Goal: Transaction & Acquisition: Purchase product/service

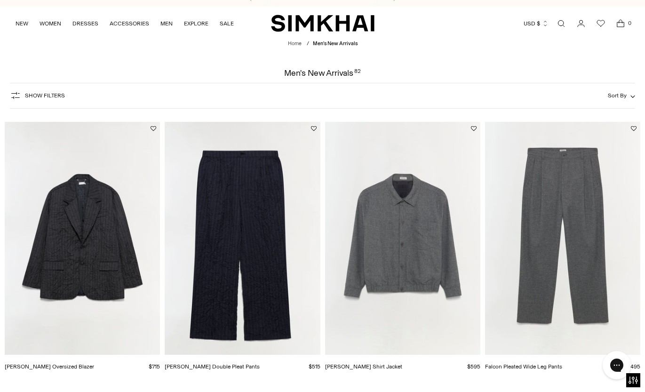
scroll to position [7, 0]
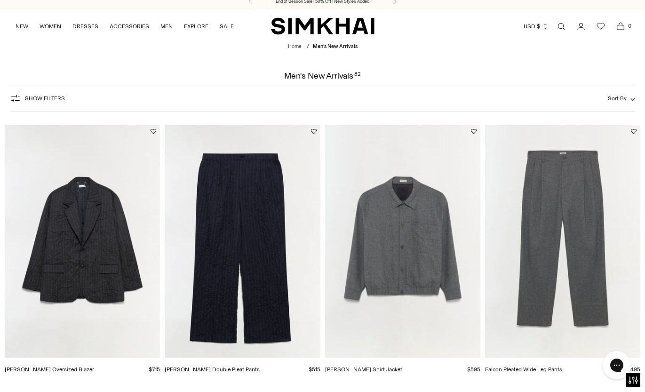
click at [0, 0] on img "Peter Oversized Blazer" at bounding box center [0, 0] width 0 height 0
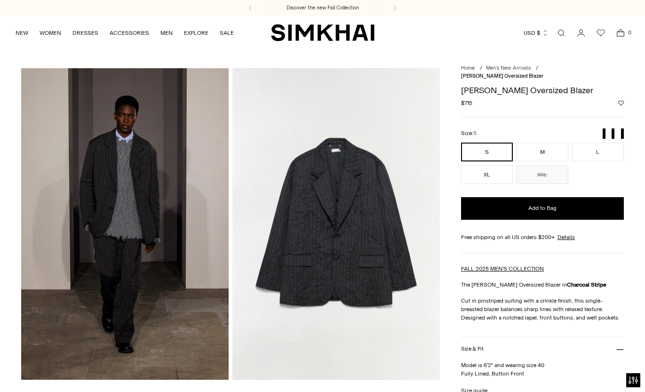
click at [314, 217] on img at bounding box center [336, 223] width 208 height 311
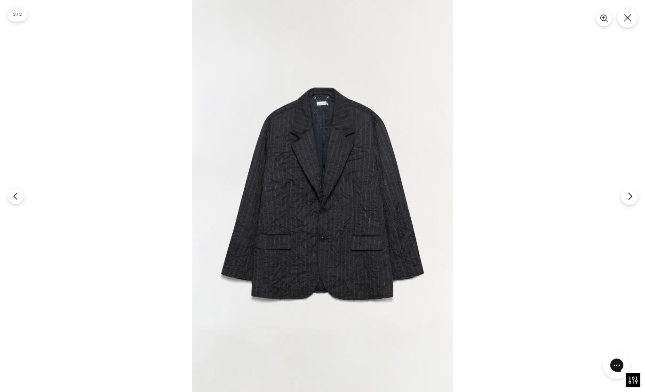
click at [627, 195] on icon "Next" at bounding box center [630, 196] width 8 height 8
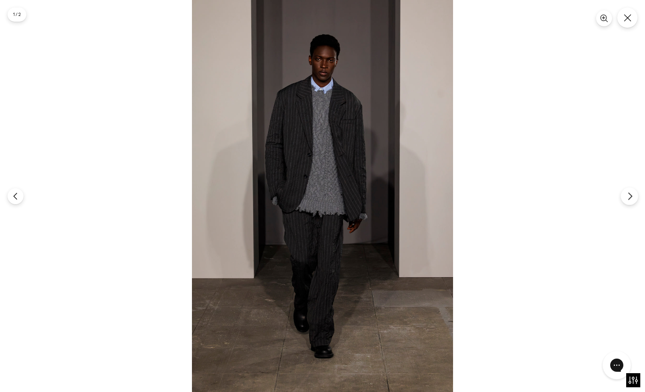
click at [627, 195] on icon "Next" at bounding box center [630, 196] width 8 height 8
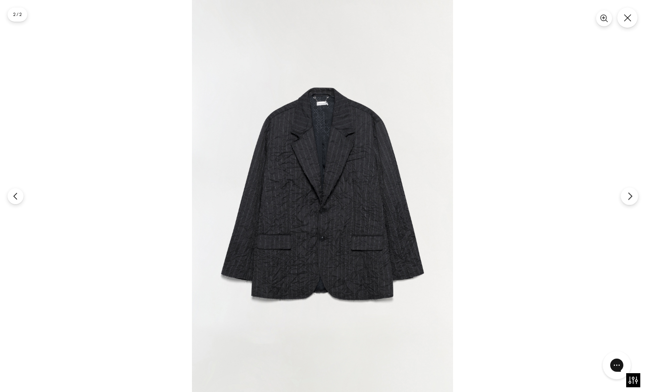
click at [627, 195] on icon "Next" at bounding box center [630, 196] width 8 height 8
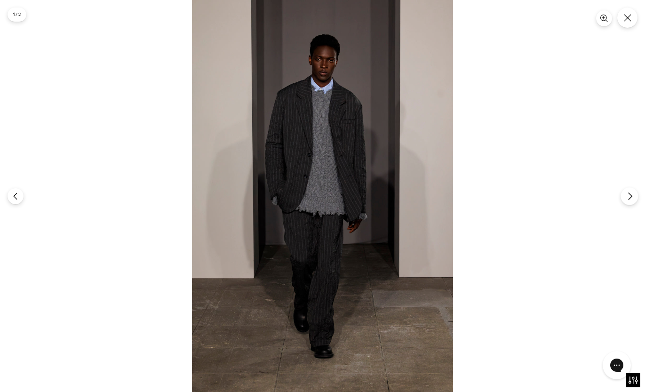
click at [627, 195] on icon "Next" at bounding box center [630, 196] width 8 height 8
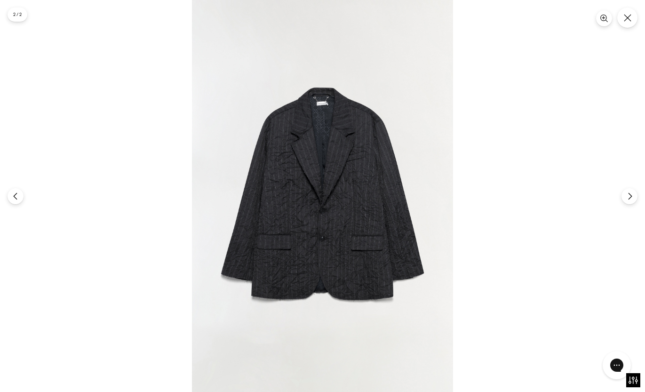
click at [296, 192] on img at bounding box center [322, 196] width 261 height 392
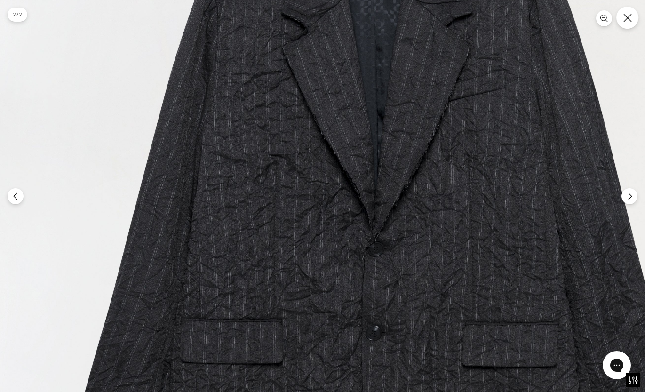
click at [623, 21] on button "Close" at bounding box center [628, 18] width 22 height 22
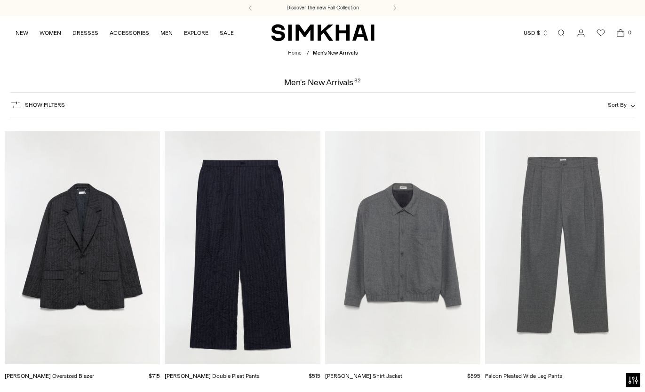
click at [0, 0] on img "Hank Double Pleat Pants" at bounding box center [0, 0] width 0 height 0
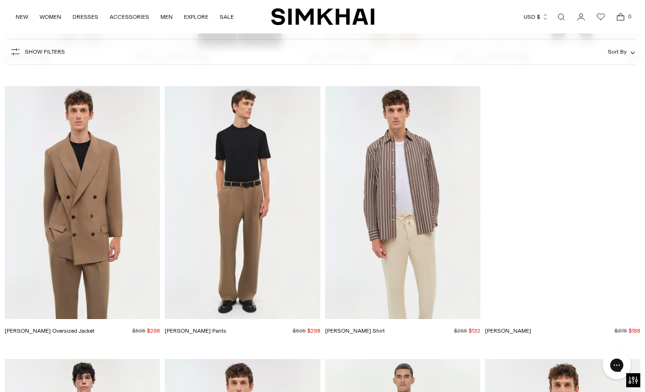
scroll to position [3870, 0]
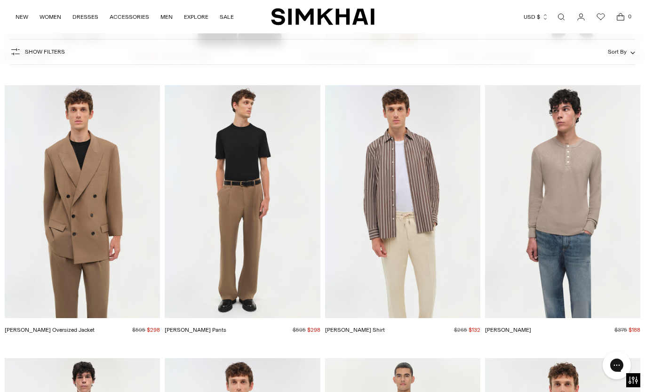
click at [0, 0] on img "George Oversized Jacket" at bounding box center [0, 0] width 0 height 0
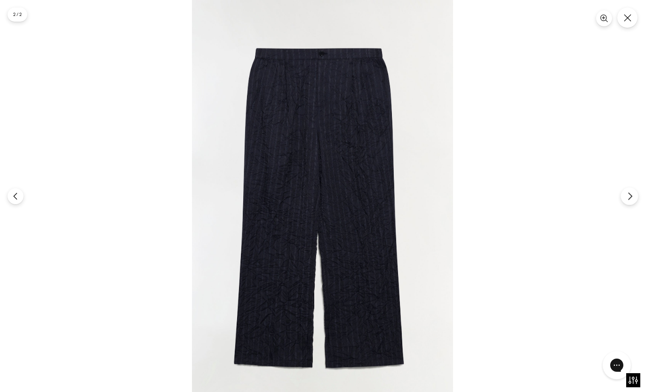
click at [626, 193] on icon "Next" at bounding box center [630, 196] width 8 height 8
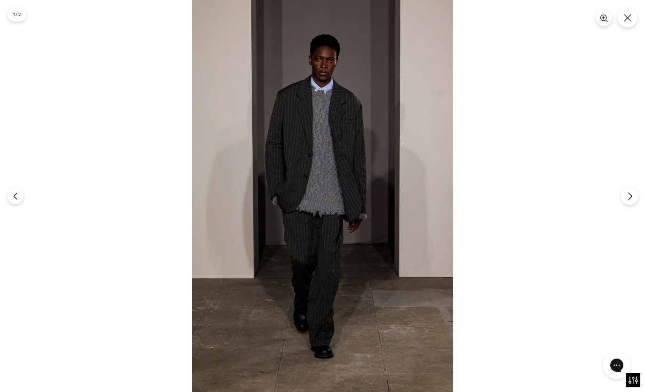
click at [626, 193] on icon "Next" at bounding box center [630, 196] width 8 height 8
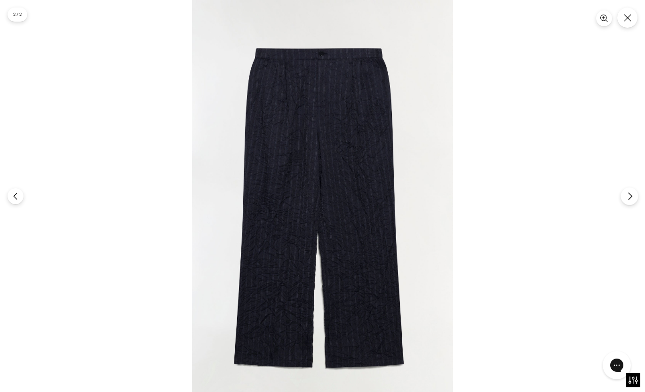
click at [626, 193] on icon "Next" at bounding box center [630, 196] width 8 height 8
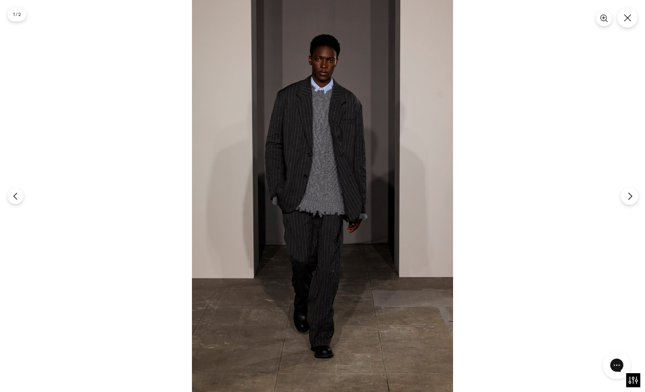
click at [626, 193] on icon "Next" at bounding box center [630, 196] width 8 height 8
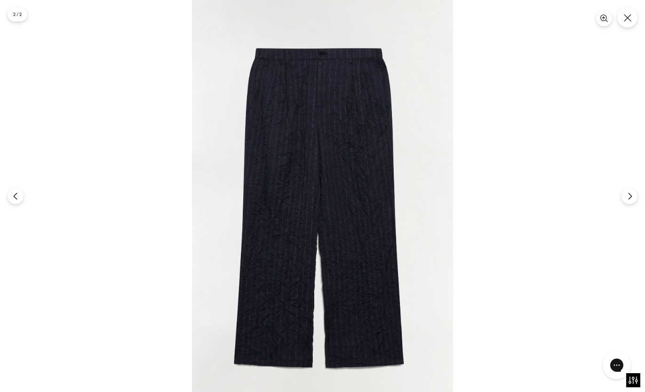
click at [286, 130] on img at bounding box center [322, 196] width 261 height 392
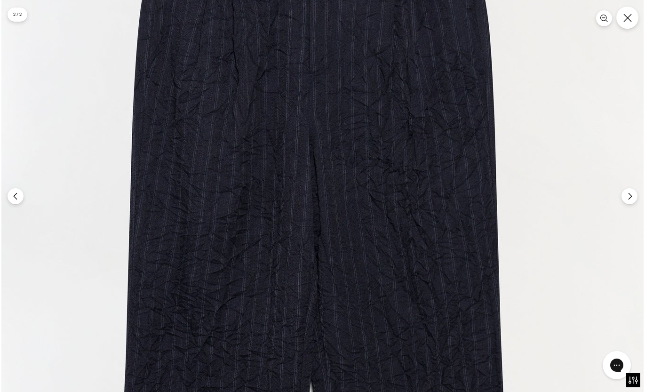
click at [625, 21] on icon "Close" at bounding box center [628, 18] width 8 height 8
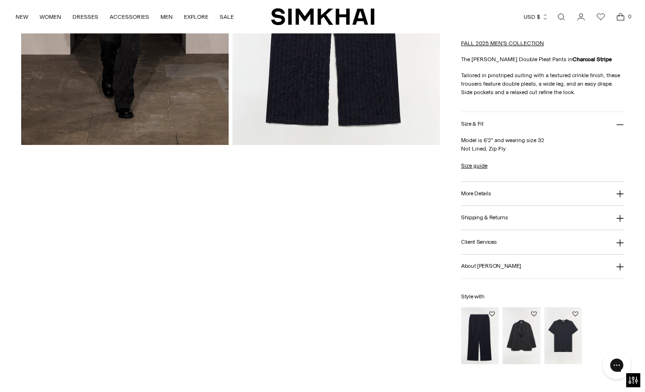
scroll to position [239, 0]
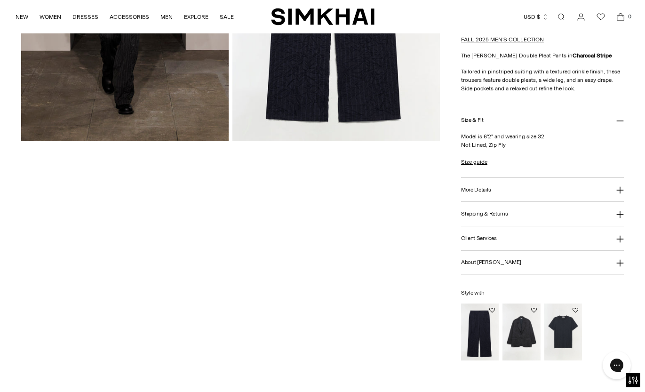
click at [618, 186] on icon at bounding box center [621, 190] width 8 height 8
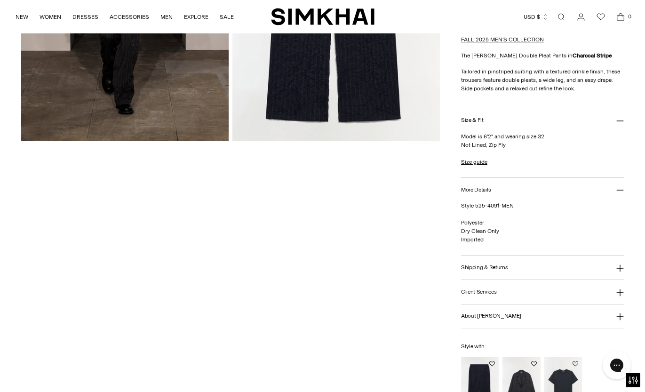
click at [618, 186] on icon at bounding box center [621, 190] width 8 height 8
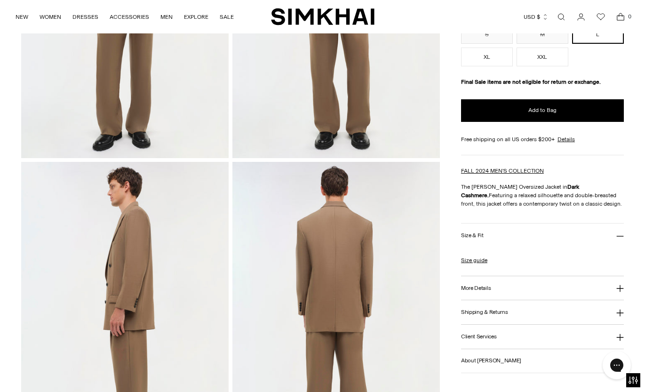
scroll to position [222, 0]
click at [619, 287] on icon at bounding box center [621, 289] width 8 height 8
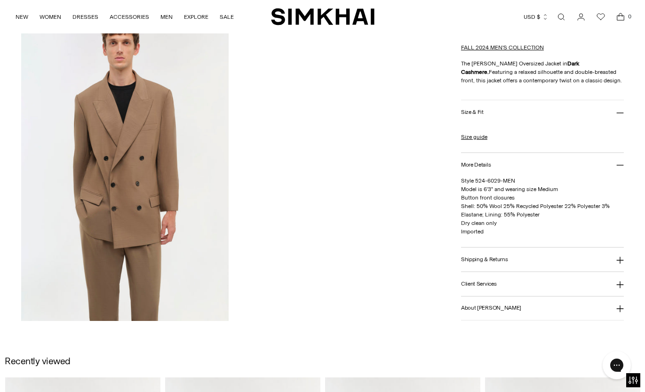
scroll to position [993, 0]
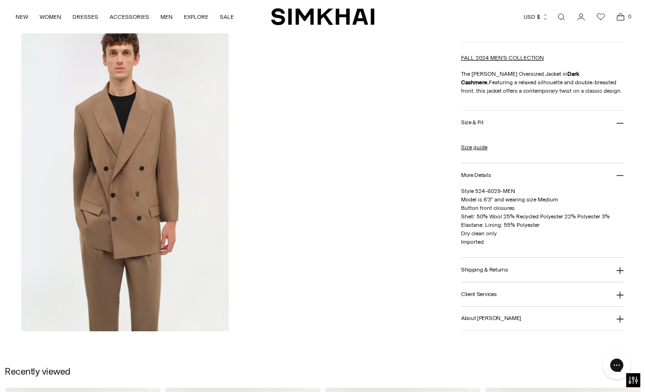
click at [552, 270] on button "Shipping & Returns" at bounding box center [542, 270] width 163 height 24
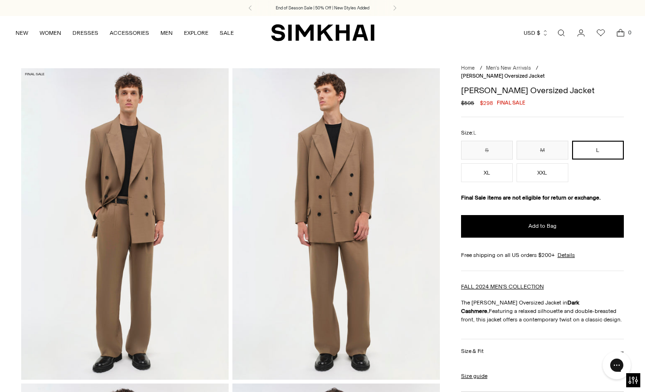
scroll to position [0, 0]
